Goal: Information Seeking & Learning: Learn about a topic

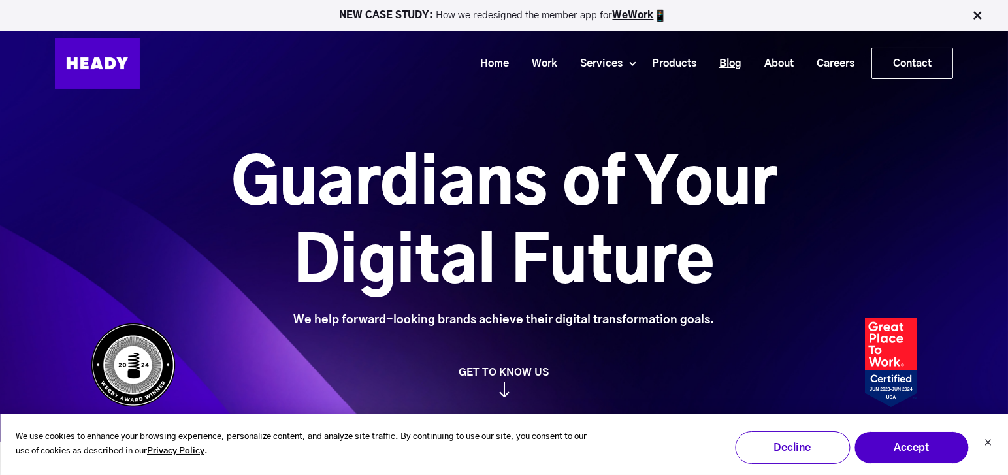
click at [727, 57] on link "Blog" at bounding box center [725, 64] width 45 height 24
